Goal: Task Accomplishment & Management: Manage account settings

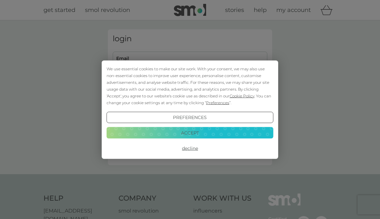
click at [238, 135] on button "Accept" at bounding box center [190, 133] width 167 height 12
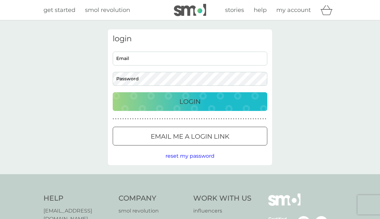
click at [180, 59] on input "Email" at bounding box center [190, 59] width 155 height 14
type input "[EMAIL_ADDRESS][DOMAIN_NAME]"
click at [190, 101] on button "Login" at bounding box center [190, 101] width 155 height 19
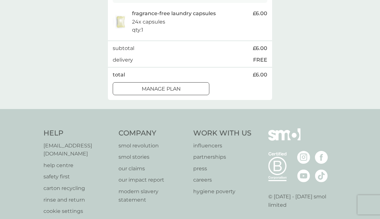
scroll to position [141, 0]
click at [186, 87] on div "Manage plan" at bounding box center [161, 89] width 96 height 8
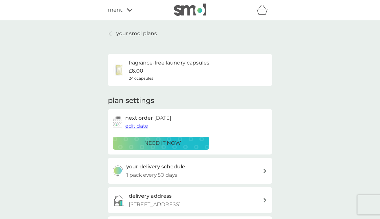
click at [122, 119] on img at bounding box center [117, 121] width 9 height 11
click at [140, 126] on span "edit date" at bounding box center [136, 126] width 23 height 6
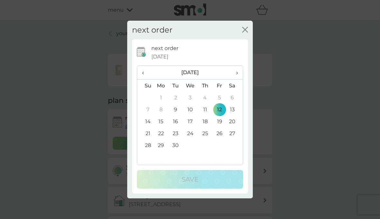
click at [222, 139] on td "26" at bounding box center [219, 133] width 15 height 12
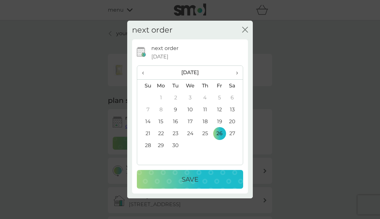
click at [209, 184] on div "Save" at bounding box center [189, 179] width 93 height 10
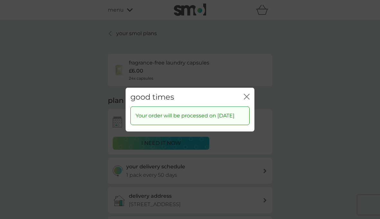
click at [250, 104] on div "good times close" at bounding box center [190, 96] width 129 height 19
click at [248, 99] on icon "close" at bounding box center [247, 96] width 6 height 6
